Goal: Task Accomplishment & Management: Use online tool/utility

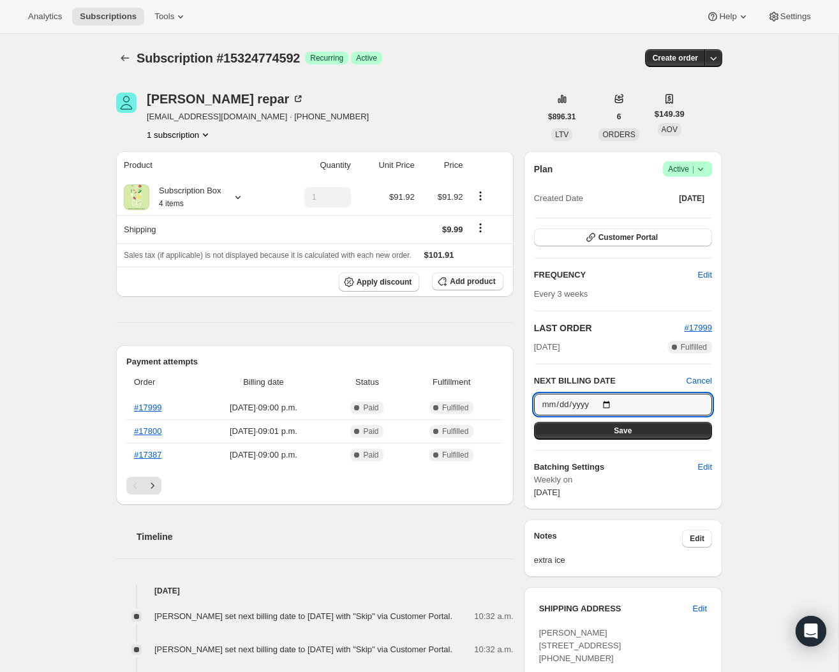
scroll to position [313, 0]
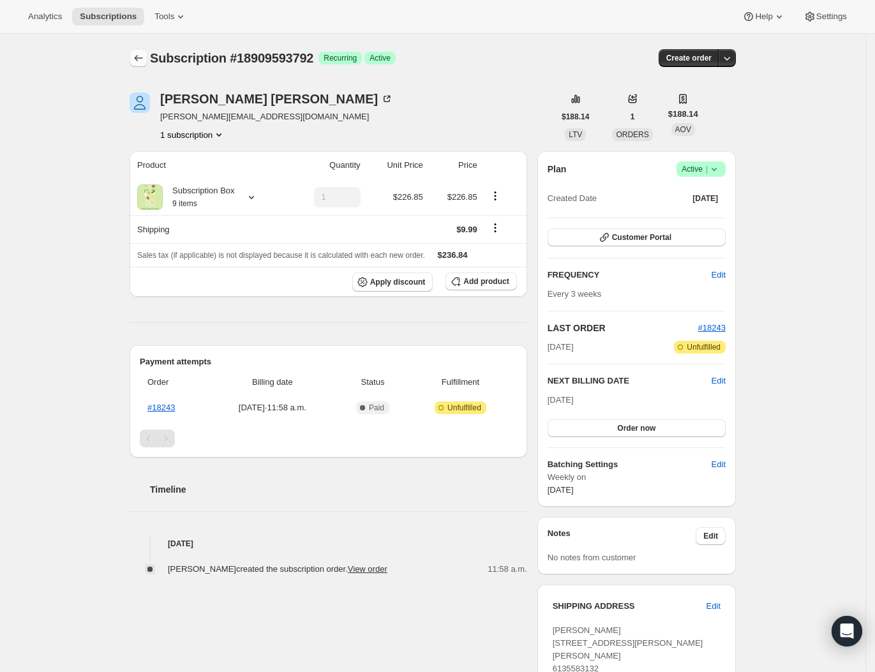
click at [141, 56] on icon "Subscriptions" at bounding box center [138, 58] width 13 height 13
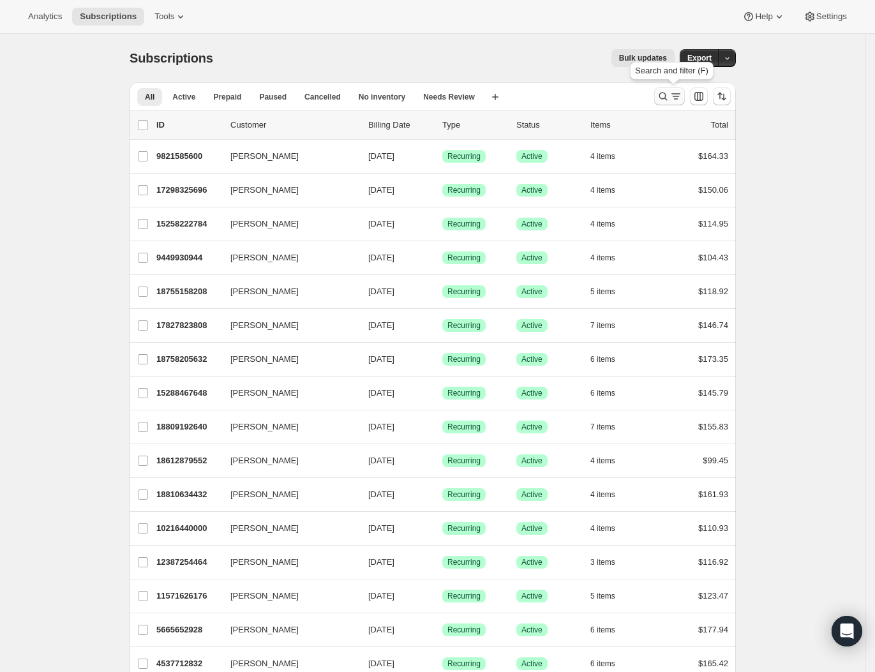
click at [664, 94] on icon "Search and filter results" at bounding box center [663, 97] width 8 height 8
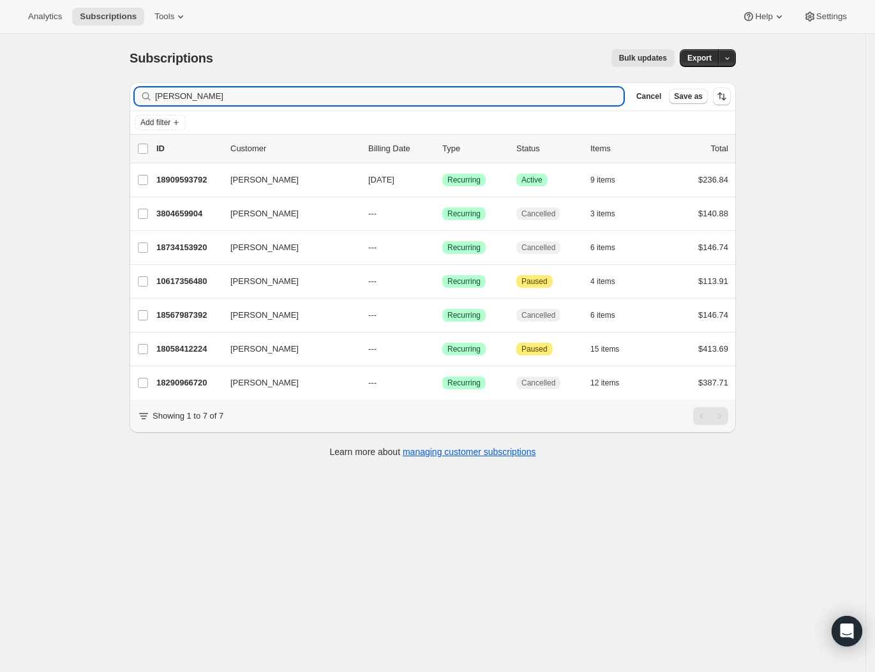
type input "[PERSON_NAME]"
